Goal: Task Accomplishment & Management: Use online tool/utility

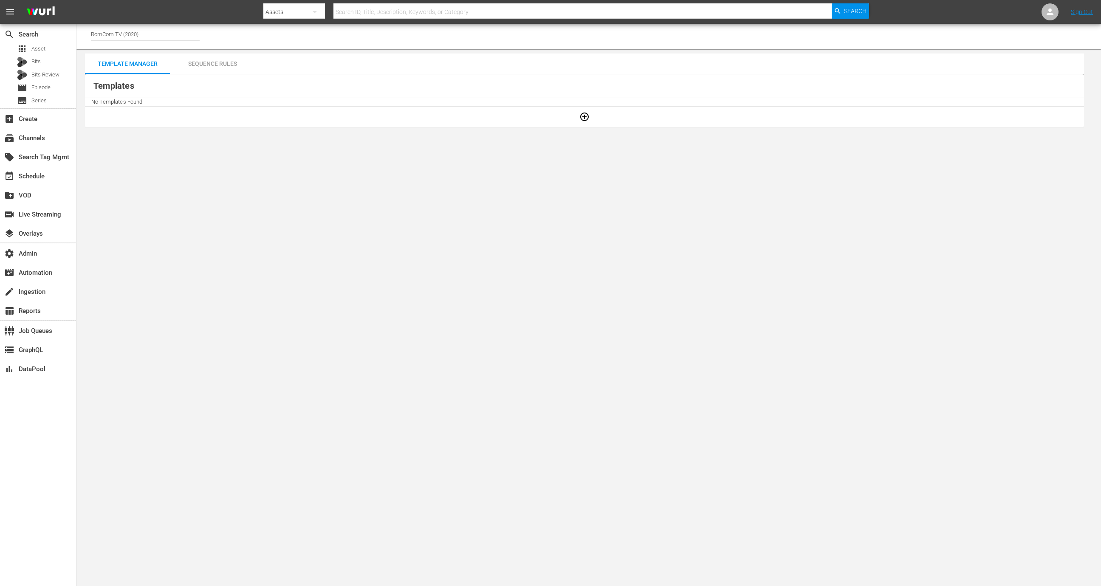
click at [585, 118] on icon "button" at bounding box center [584, 117] width 10 height 10
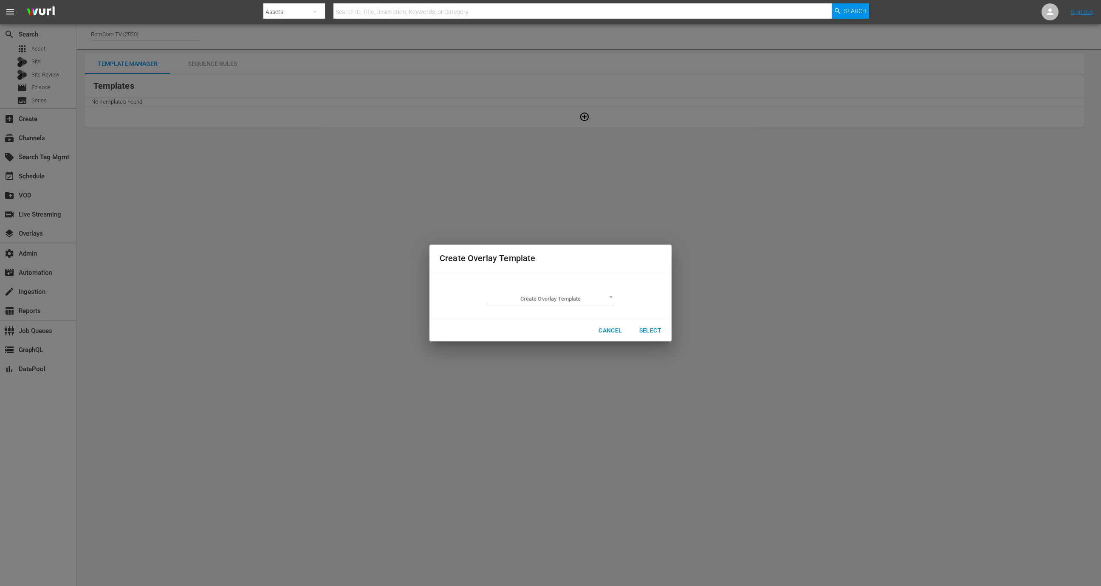
click at [600, 282] on td "Create Overlay Template ​" at bounding box center [551, 295] width 222 height 33
click at [592, 288] on div "Create Overlay Template ​" at bounding box center [550, 296] width 127 height 20
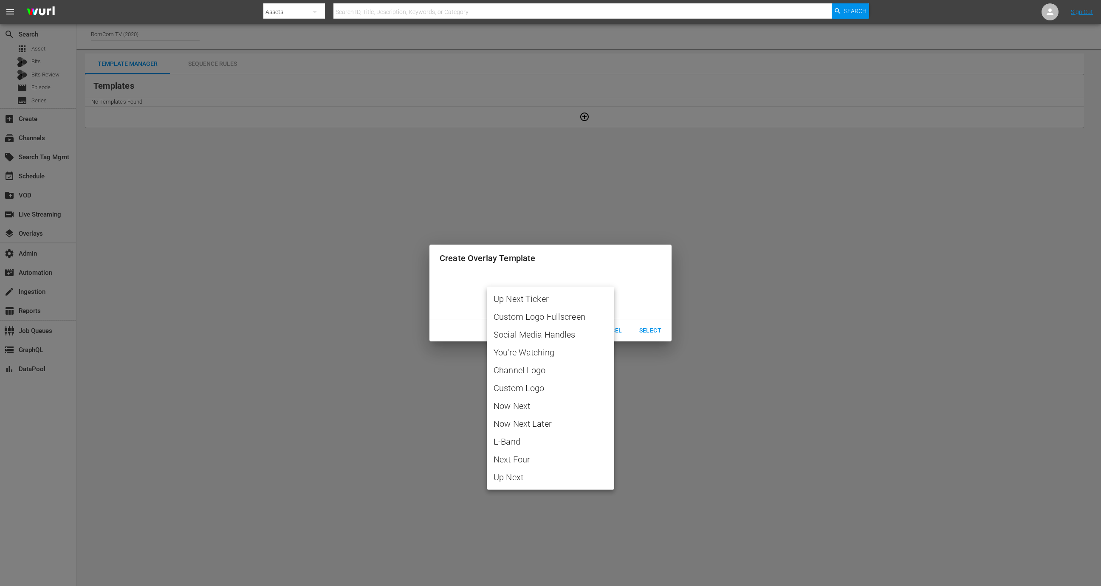
click at [592, 298] on body "menu Search By Assets Search ID, Title, Description, Keywords, or Category Sear…" at bounding box center [550, 293] width 1101 height 586
click at [656, 384] on div at bounding box center [550, 293] width 1101 height 586
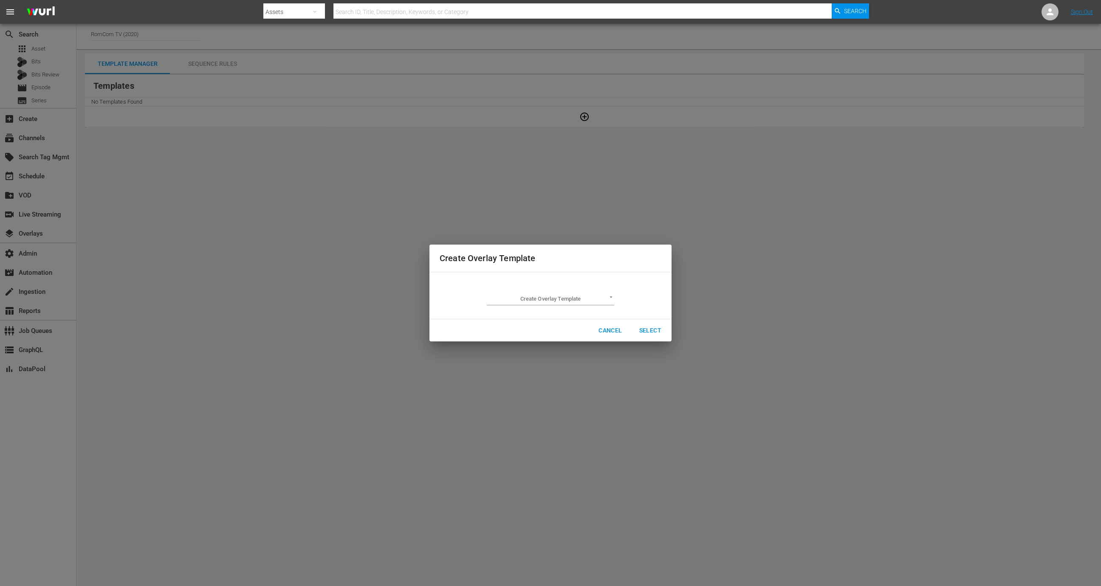
click at [614, 339] on div "Cancel Select" at bounding box center [550, 330] width 242 height 23
click at [614, 330] on span "Cancel" at bounding box center [610, 330] width 23 height 11
